Goal: Information Seeking & Learning: Learn about a topic

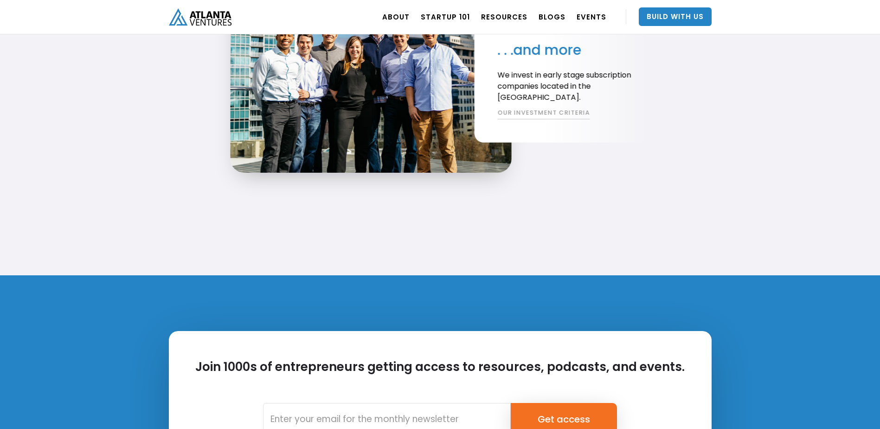
scroll to position [2088, 0]
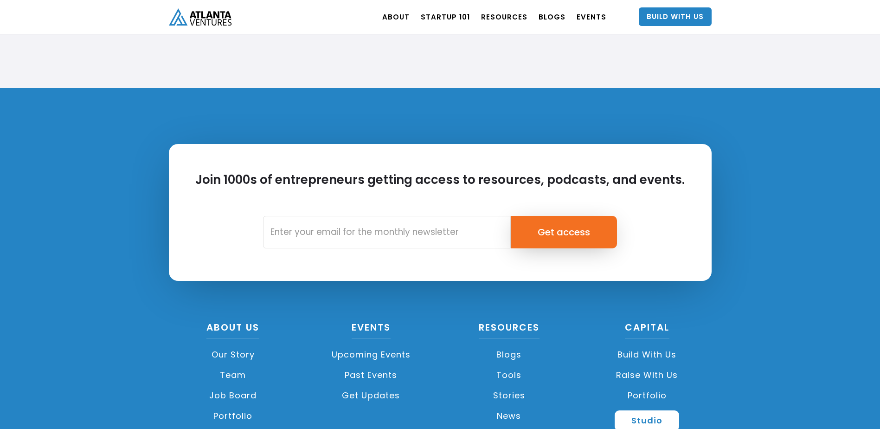
click at [231, 373] on link "Team" at bounding box center [233, 375] width 129 height 20
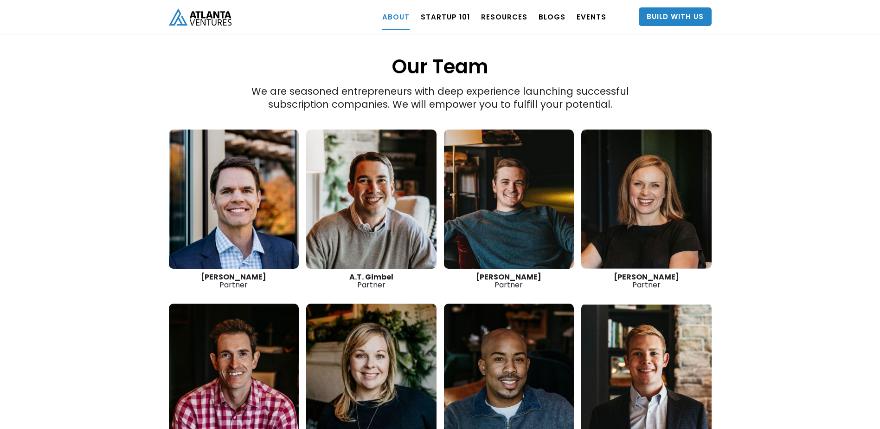
scroll to position [1267, 0]
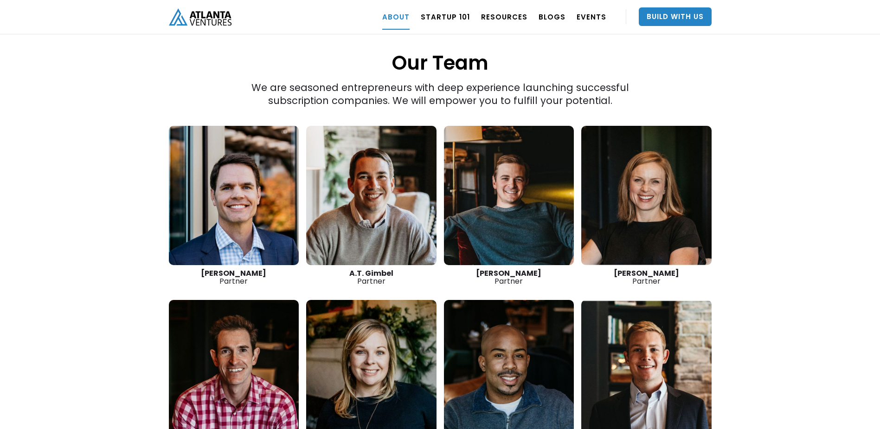
click at [263, 174] on link at bounding box center [234, 195] width 130 height 139
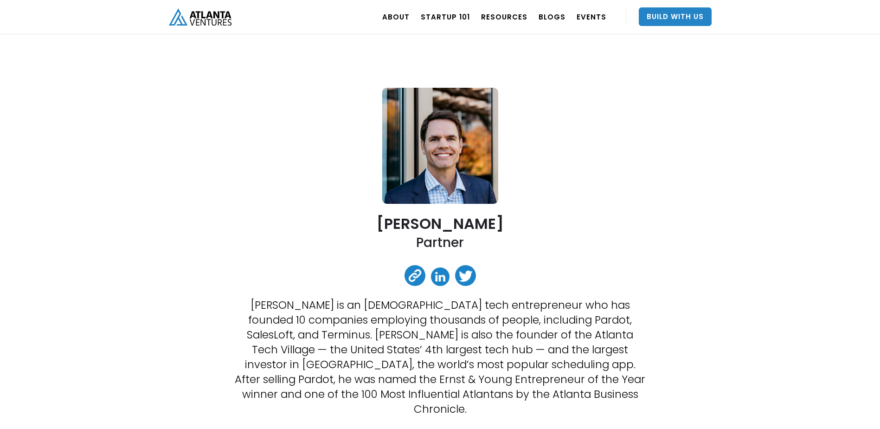
scroll to position [46, 0]
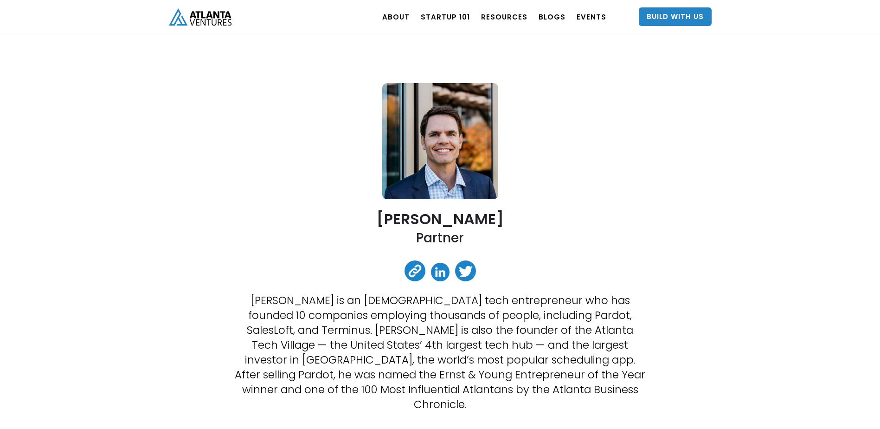
scroll to position [0, 0]
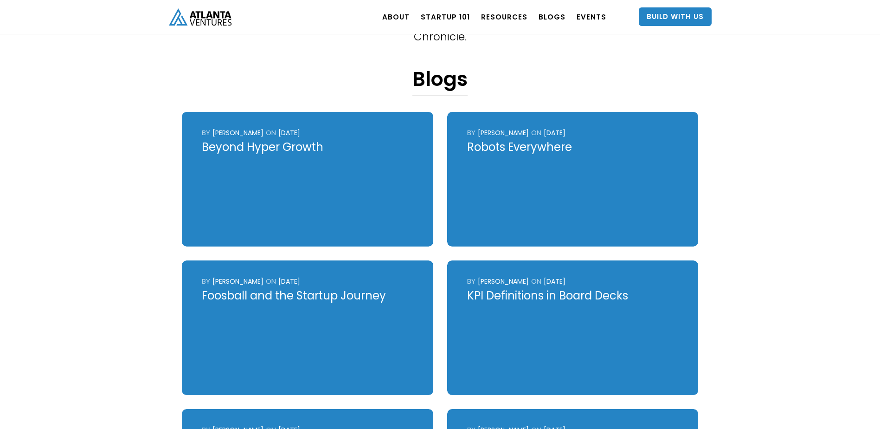
scroll to position [464, 0]
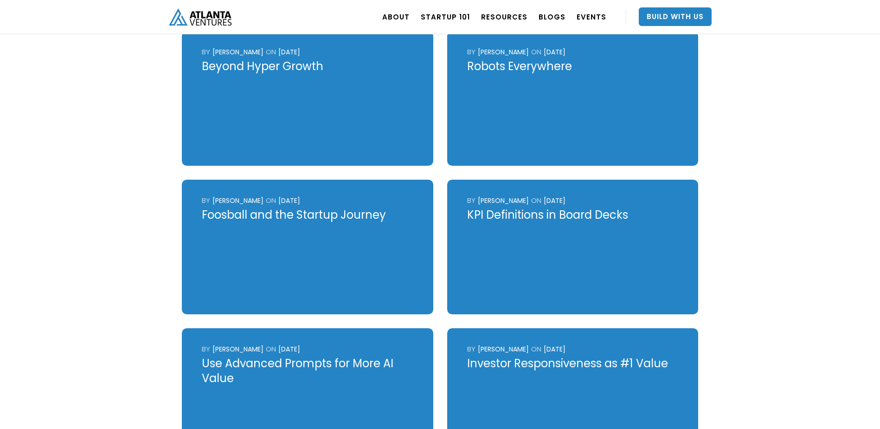
click at [328, 226] on div at bounding box center [307, 247] width 251 height 135
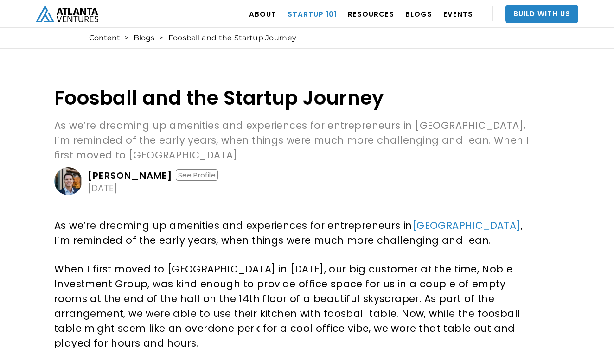
click at [316, 13] on link "Startup 101" at bounding box center [312, 14] width 49 height 26
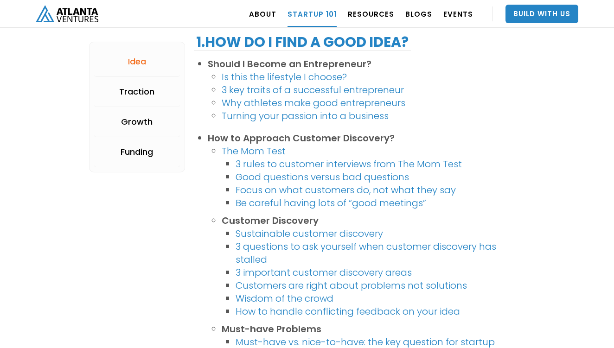
scroll to position [232, 0]
click at [264, 163] on link "3 rules to customer interviews from The Mom Test" at bounding box center [349, 163] width 226 height 13
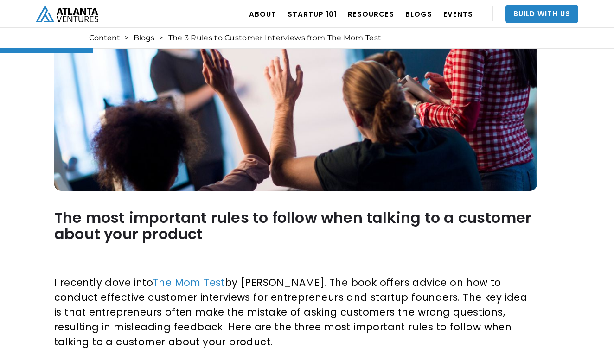
scroll to position [325, 0]
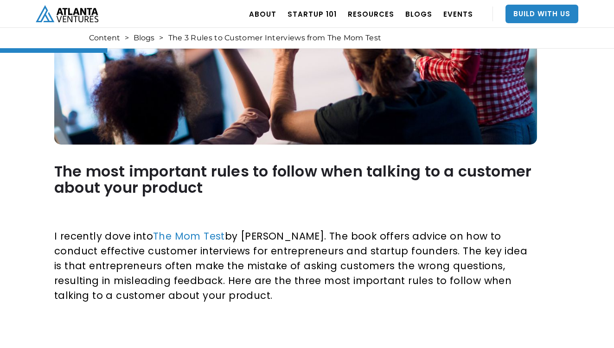
drag, startPoint x: 567, startPoint y: 91, endPoint x: 632, endPoint y: 121, distance: 71.2
click at [501, 208] on p "‍" at bounding box center [294, 207] width 480 height 15
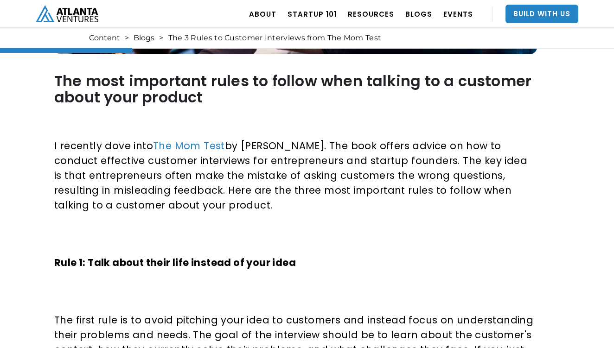
scroll to position [418, 0]
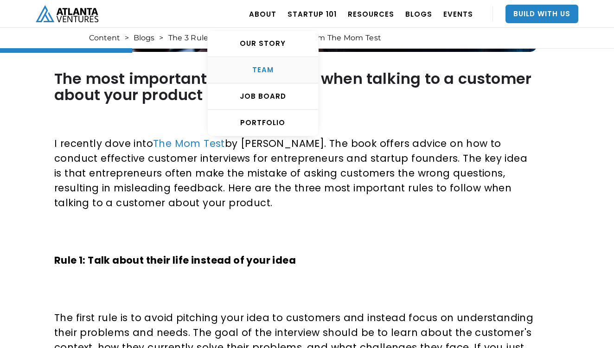
click at [267, 73] on div "TEAM" at bounding box center [263, 69] width 110 height 9
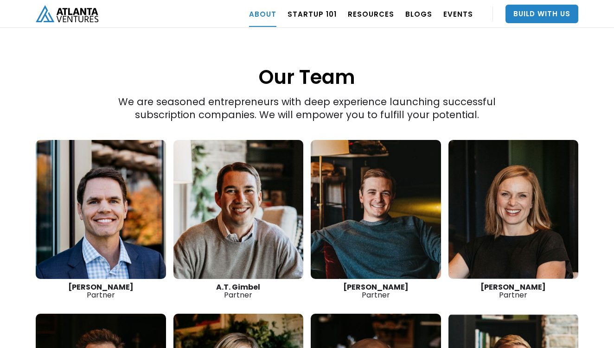
scroll to position [1261, 0]
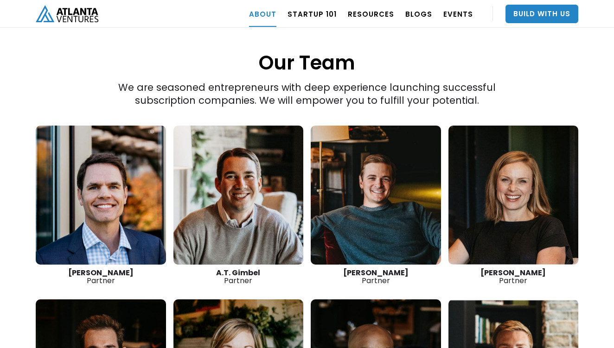
click at [565, 126] on link at bounding box center [514, 195] width 130 height 139
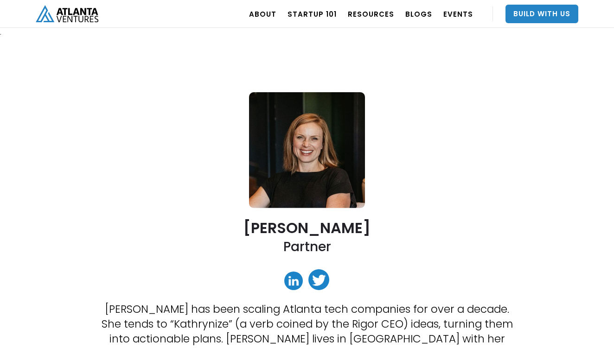
scroll to position [93, 0]
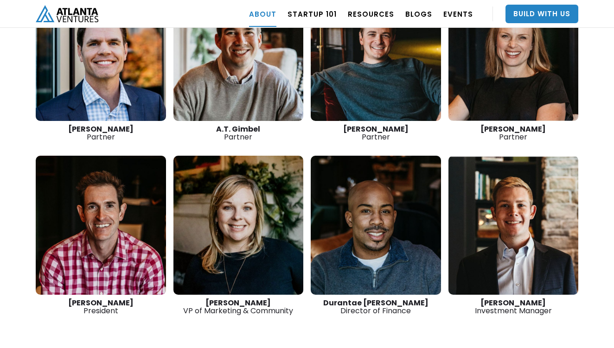
scroll to position [1400, 0]
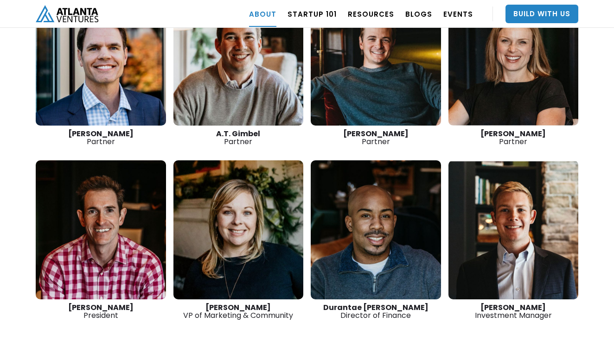
click at [135, 161] on link at bounding box center [101, 230] width 130 height 139
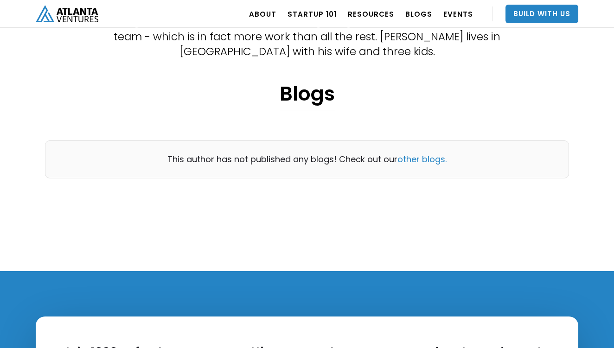
scroll to position [325, 0]
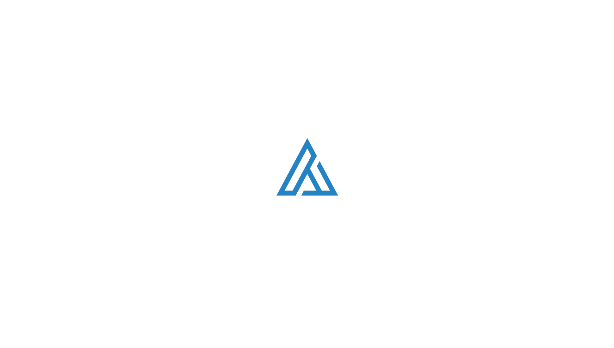
scroll to position [1400, 0]
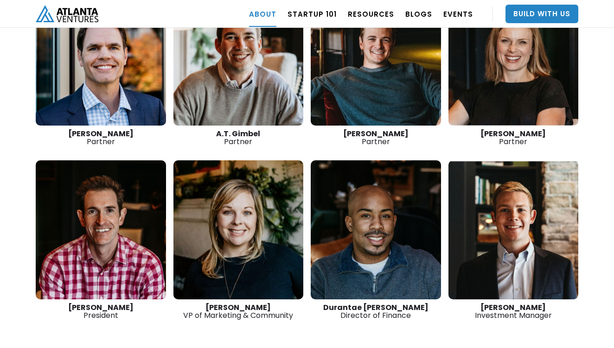
click at [91, 70] on link at bounding box center [101, 56] width 130 height 139
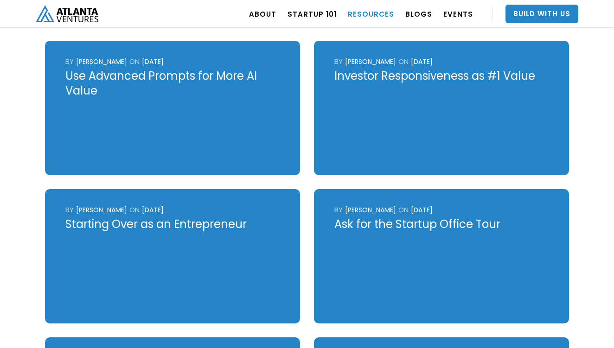
scroll to position [742, 0]
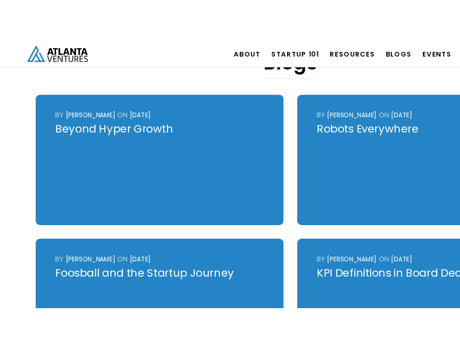
scroll to position [432, 0]
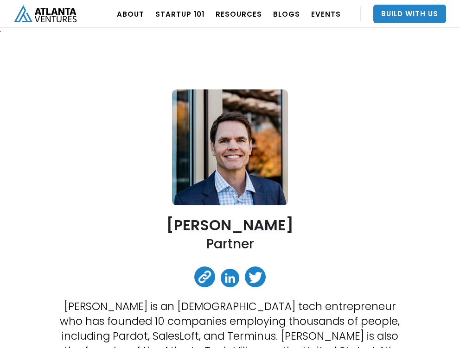
scroll to position [0, 0]
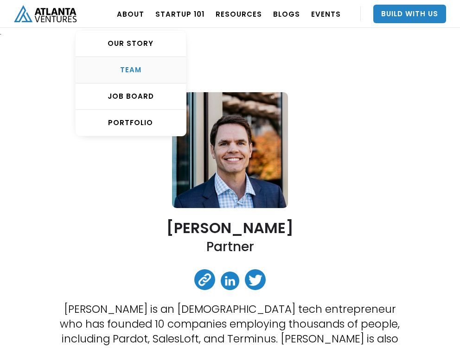
click at [138, 69] on div "TEAM" at bounding box center [131, 69] width 110 height 9
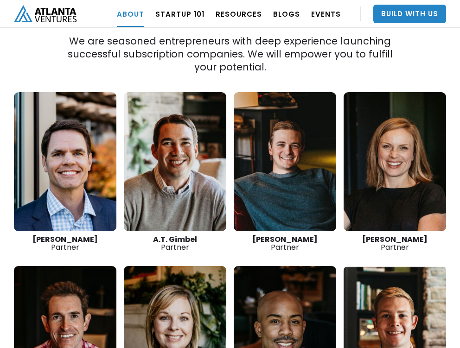
scroll to position [1293, 0]
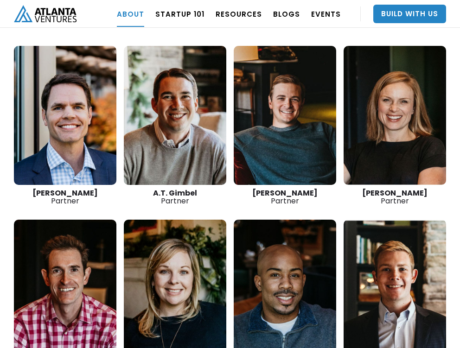
click at [1, 100] on div "“The best thing we do is create more successful startups. The more breakout bus…" at bounding box center [230, 2] width 460 height 844
click at [26, 98] on link at bounding box center [65, 115] width 103 height 139
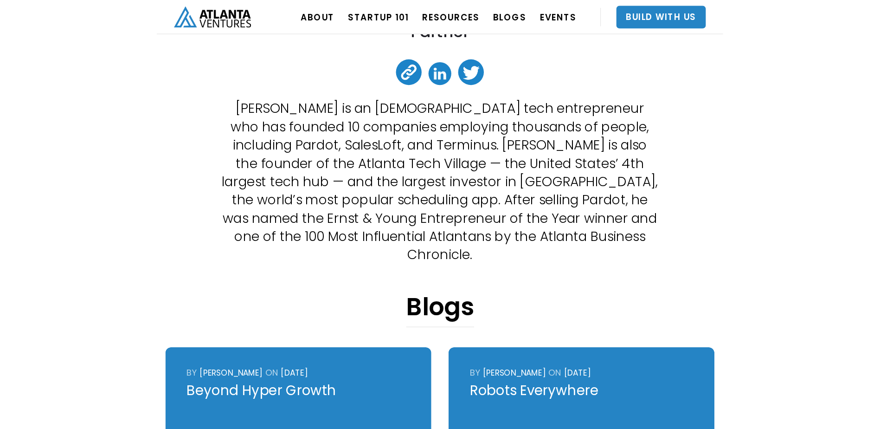
scroll to position [139, 0]
